Goal: Transaction & Acquisition: Purchase product/service

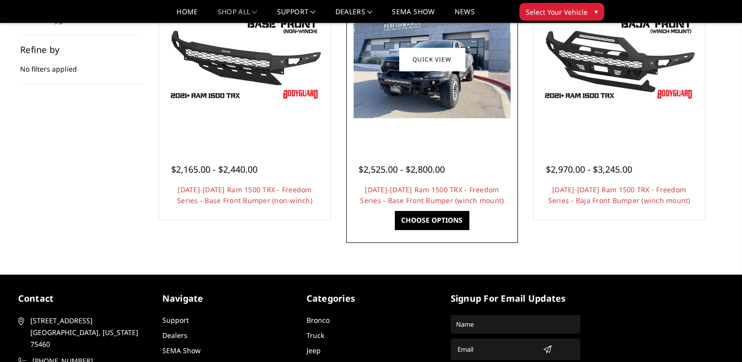
scroll to position [196, 0]
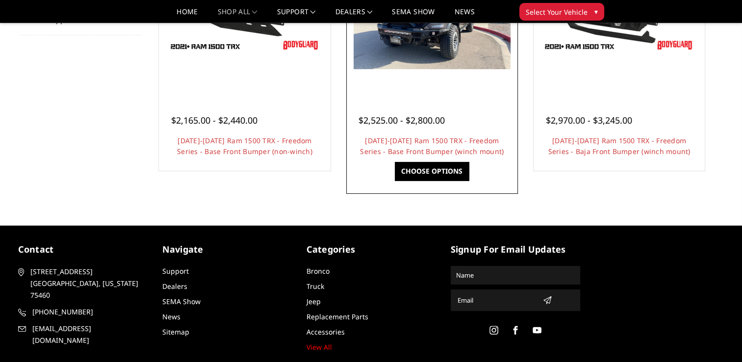
click at [429, 170] on link "Choose Options" at bounding box center [432, 171] width 74 height 19
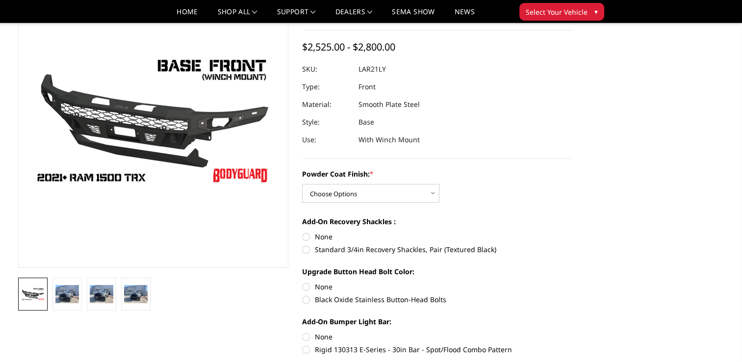
scroll to position [98, 0]
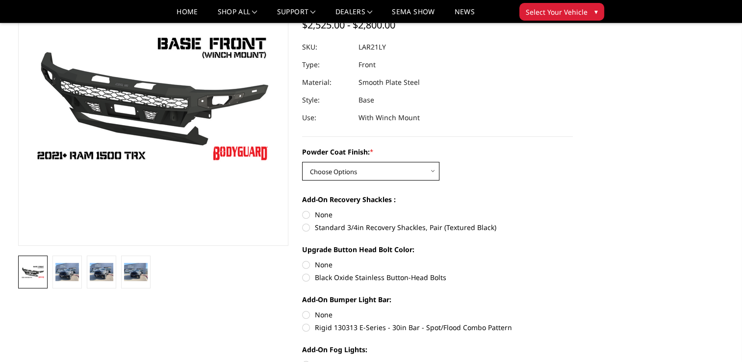
click at [367, 177] on select "Choose Options Bare Metal Textured Black Powder Coat" at bounding box center [370, 171] width 137 height 19
select select "3137"
click at [302, 162] on select "Choose Options Bare Metal Textured Black Powder Coat" at bounding box center [370, 171] width 137 height 19
click at [306, 227] on label "Standard 3/4in Recovery Shackles, Pair (Textured Black)" at bounding box center [437, 227] width 271 height 10
click at [573, 210] on input "Standard 3/4in Recovery Shackles, Pair (Textured Black)" at bounding box center [573, 209] width 0 height 0
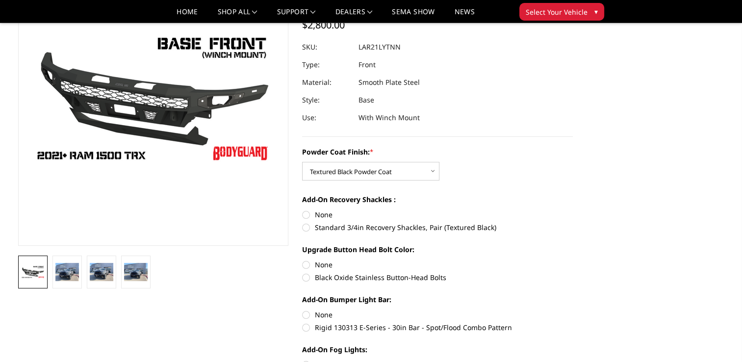
radio input "true"
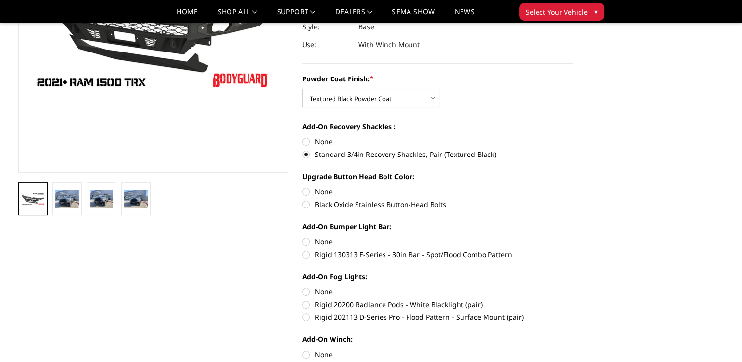
scroll to position [196, 0]
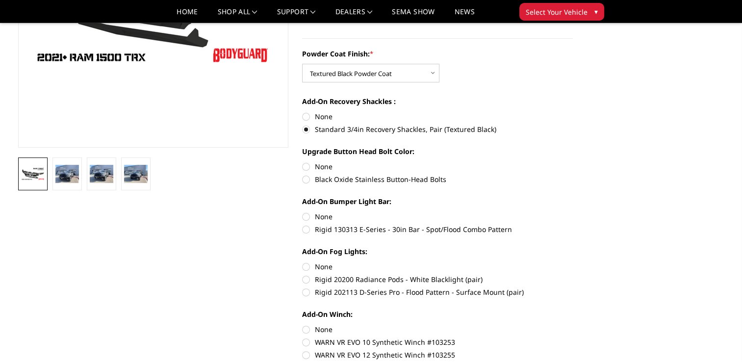
click at [306, 231] on label "Rigid 130313 E-Series - 30in Bar - Spot/Flood Combo Pattern" at bounding box center [437, 229] width 271 height 10
click at [573, 212] on input "Rigid 130313 E-Series - 30in Bar - Spot/Flood Combo Pattern" at bounding box center [573, 211] width 0 height 0
radio input "true"
click at [305, 181] on label "Black Oxide Stainless Button-Head Bolts" at bounding box center [437, 179] width 271 height 10
click at [573, 162] on input "Black Oxide Stainless Button-Head Bolts" at bounding box center [573, 161] width 0 height 0
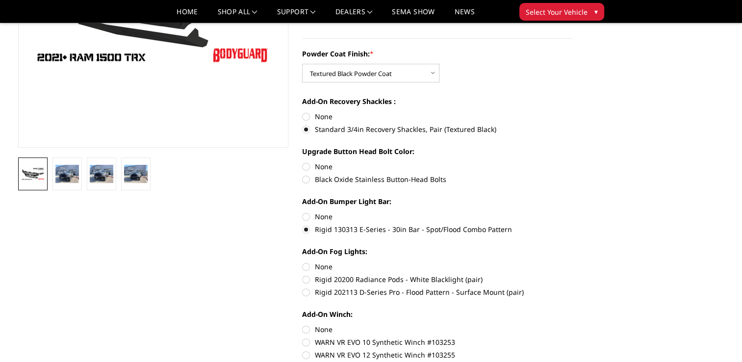
radio input "true"
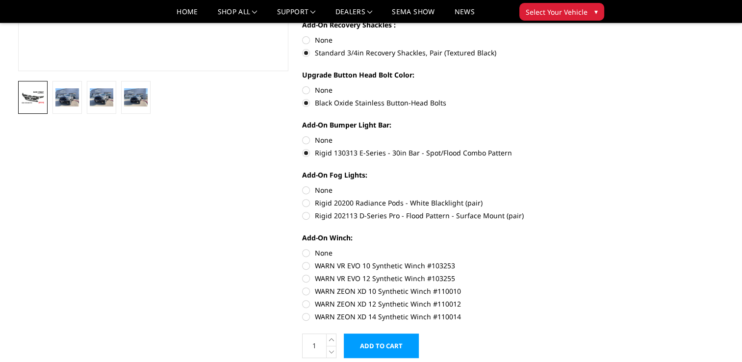
scroll to position [294, 0]
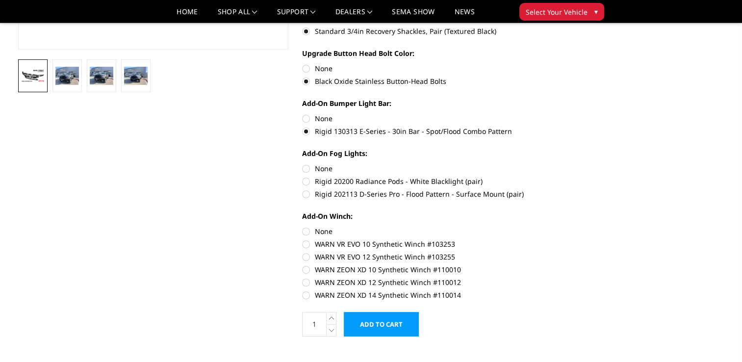
click at [308, 196] on label "Rigid 202113 D-Series Pro - Flood Pattern - Surface Mount (pair)" at bounding box center [437, 194] width 271 height 10
click at [573, 176] on input "Rigid 202113 D-Series Pro - Flood Pattern - Surface Mount (pair)" at bounding box center [573, 176] width 0 height 0
radio input "true"
click at [306, 283] on label "WARN ZEON XD 12 Synthetic Winch #110012" at bounding box center [437, 282] width 271 height 10
click at [573, 265] on input "WARN ZEON XD 12 Synthetic Winch #110012" at bounding box center [573, 264] width 0 height 0
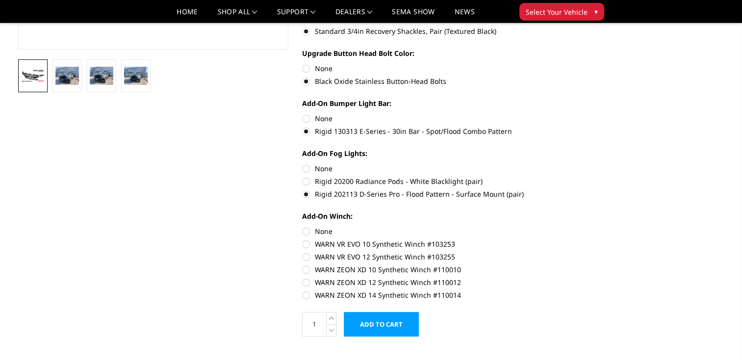
radio input "true"
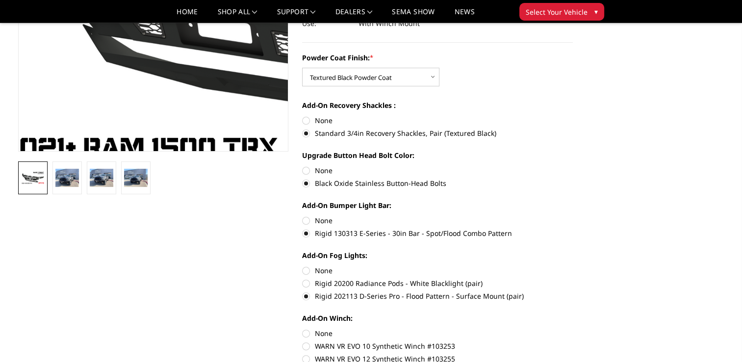
scroll to position [196, 0]
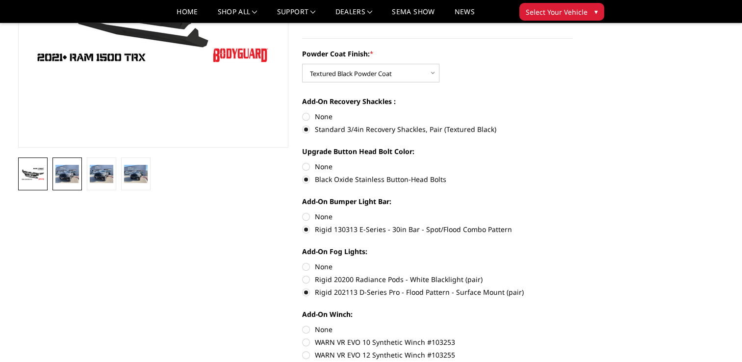
click at [71, 177] on img at bounding box center [67, 174] width 24 height 18
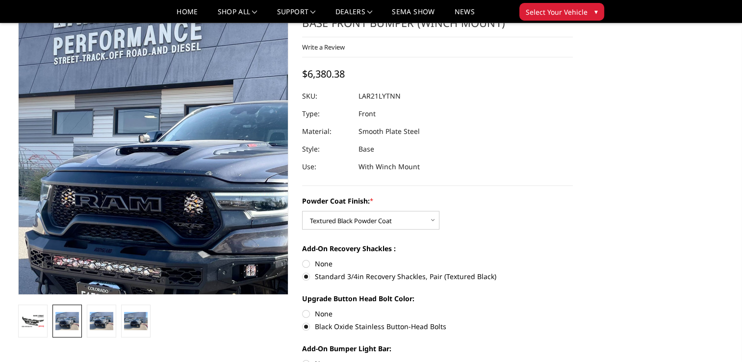
scroll to position [98, 0]
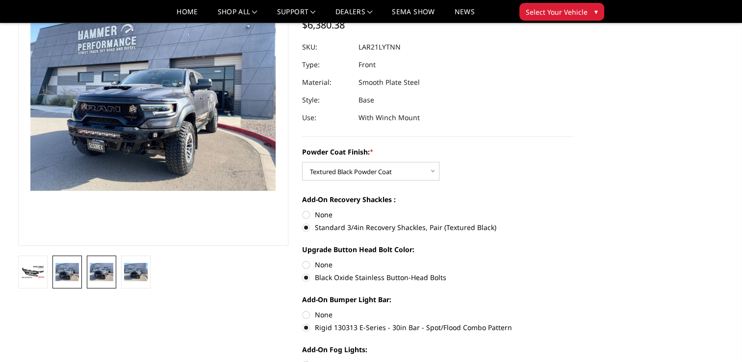
click at [104, 279] on img at bounding box center [102, 272] width 24 height 18
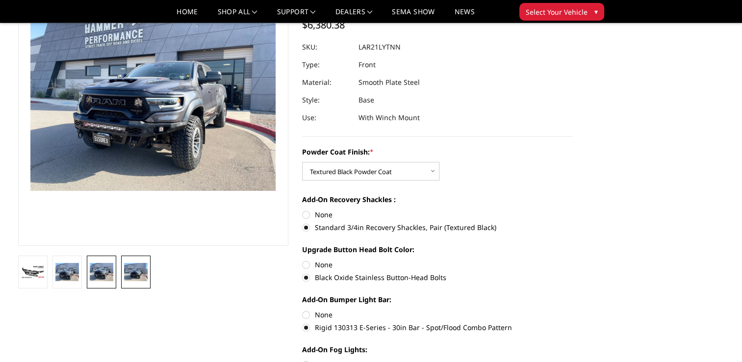
click at [137, 274] on img at bounding box center [136, 272] width 24 height 18
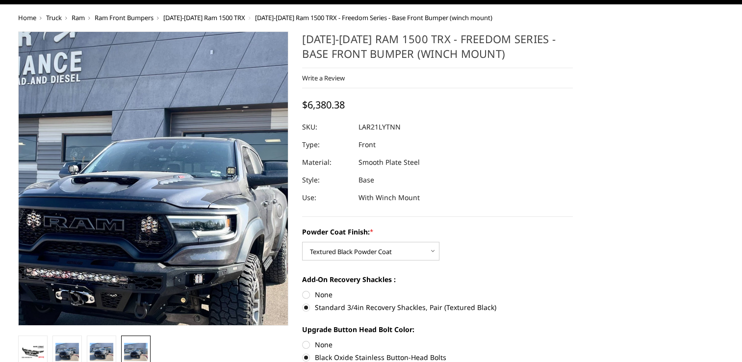
scroll to position [0, 0]
